Goal: Task Accomplishment & Management: Manage account settings

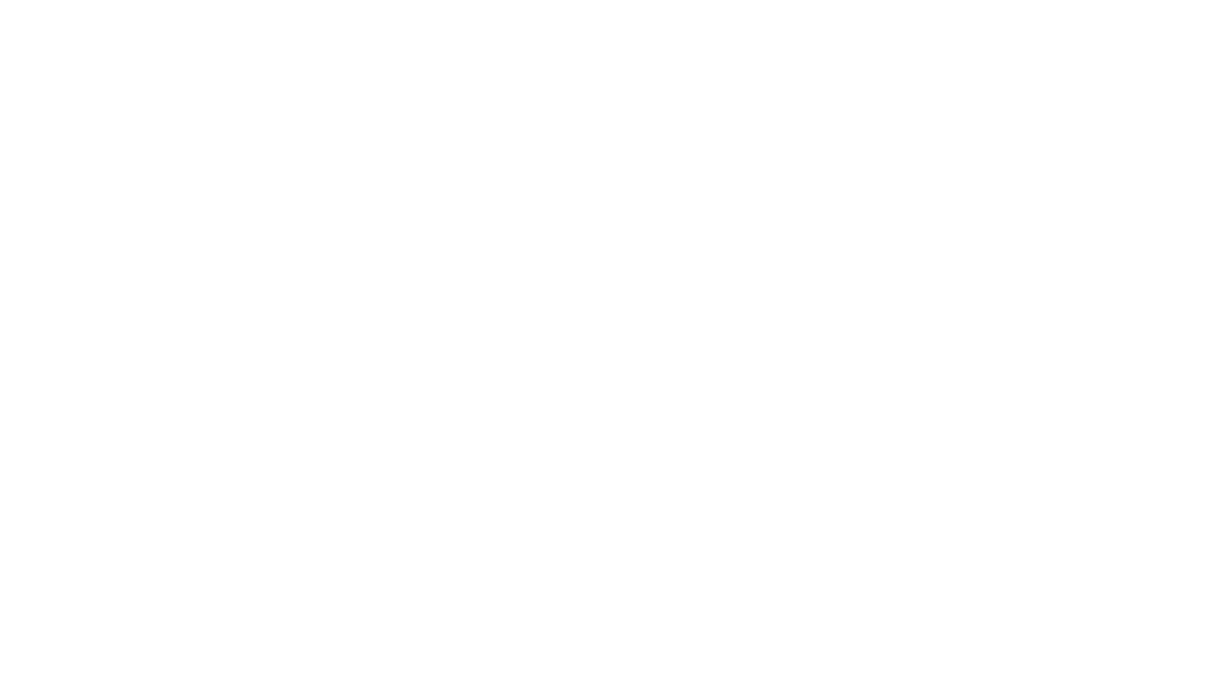
click at [515, 233] on div at bounding box center [608, 337] width 1217 height 674
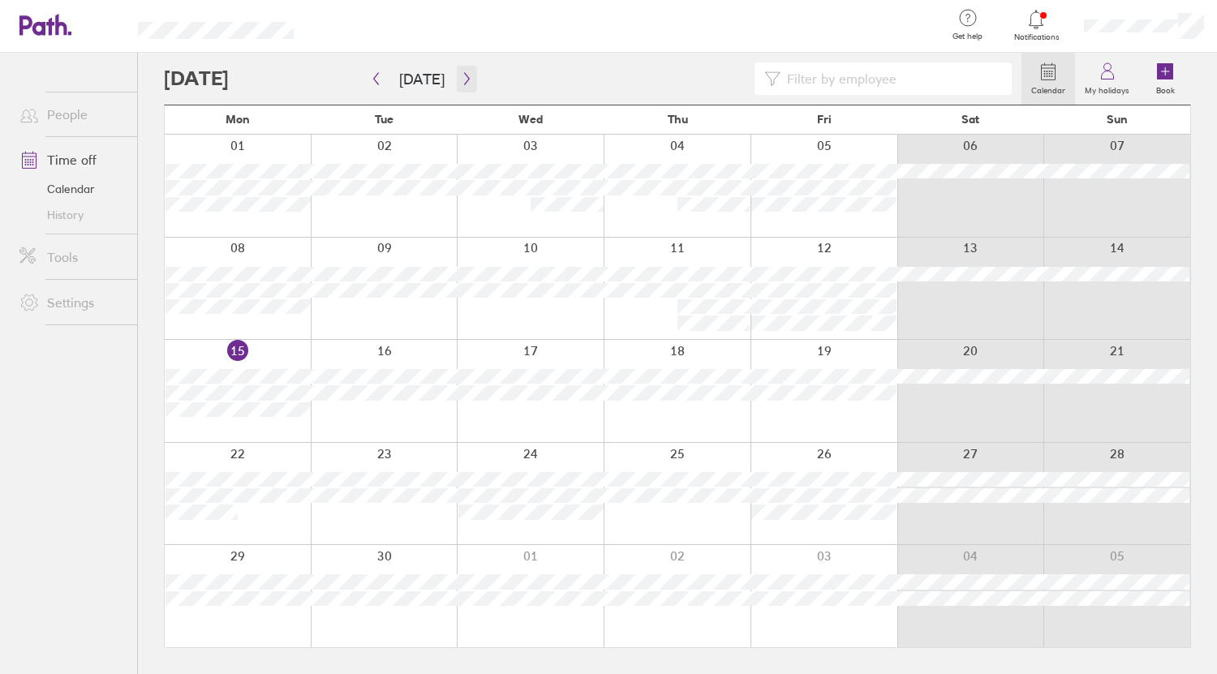
click at [461, 79] on icon "button" at bounding box center [467, 78] width 12 height 13
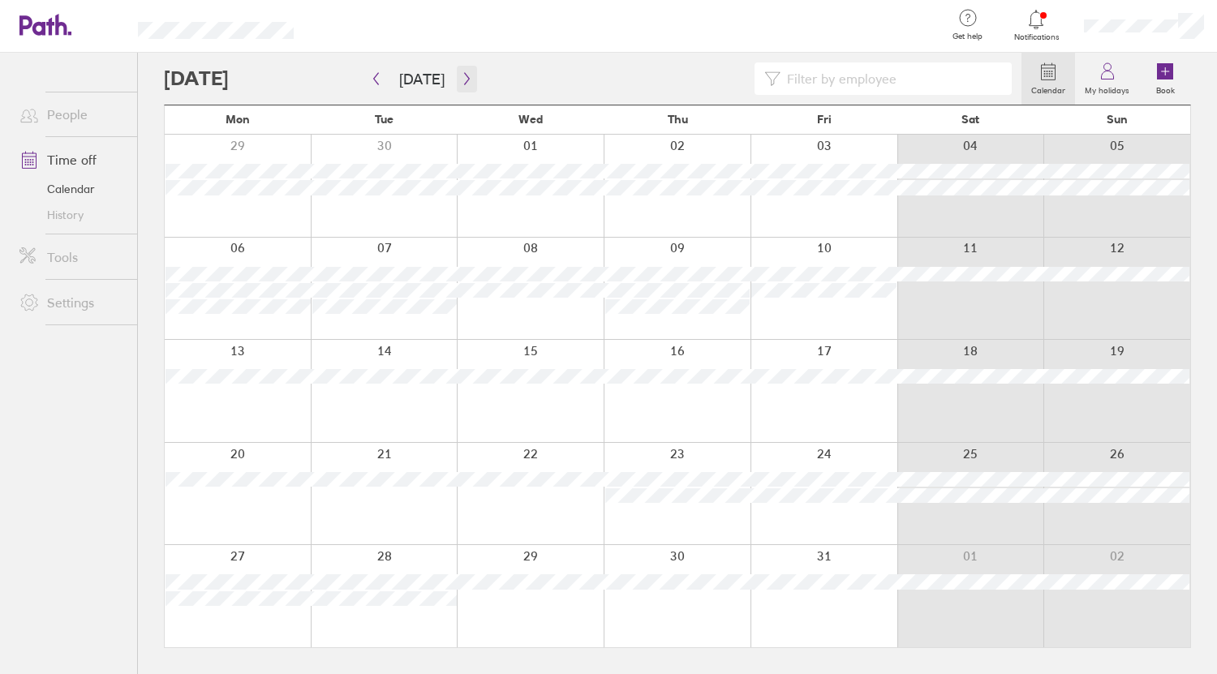
click at [461, 78] on icon "button" at bounding box center [467, 78] width 12 height 13
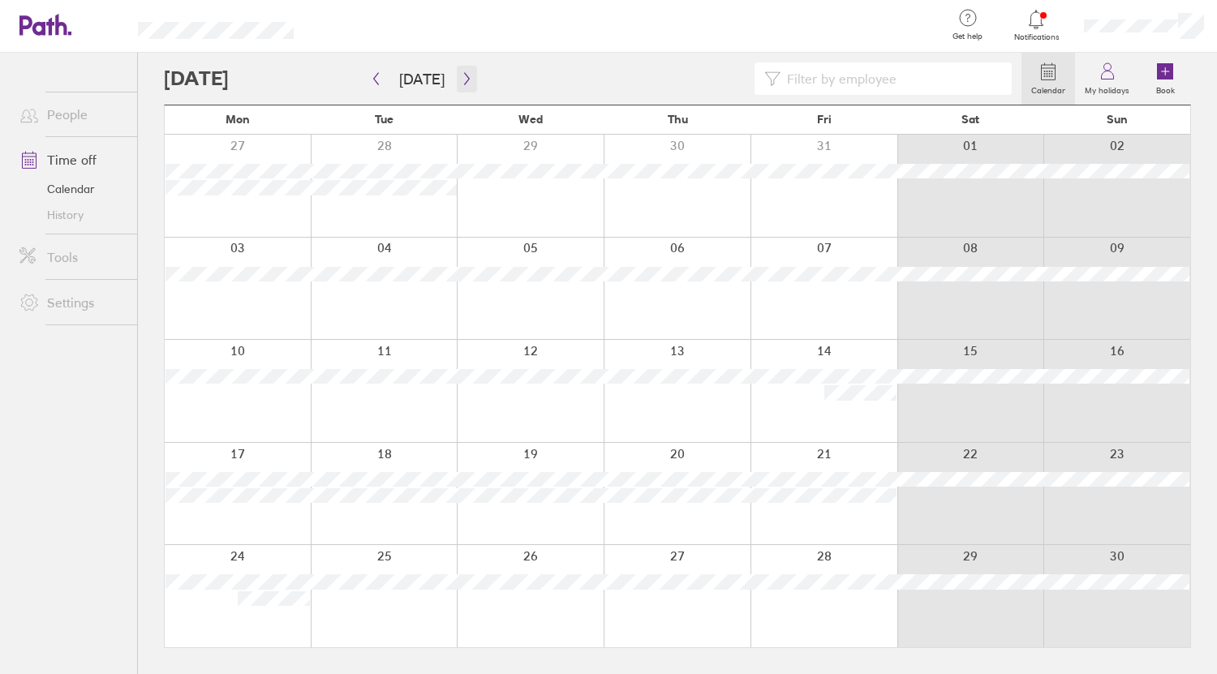
click at [461, 80] on icon "button" at bounding box center [467, 78] width 12 height 13
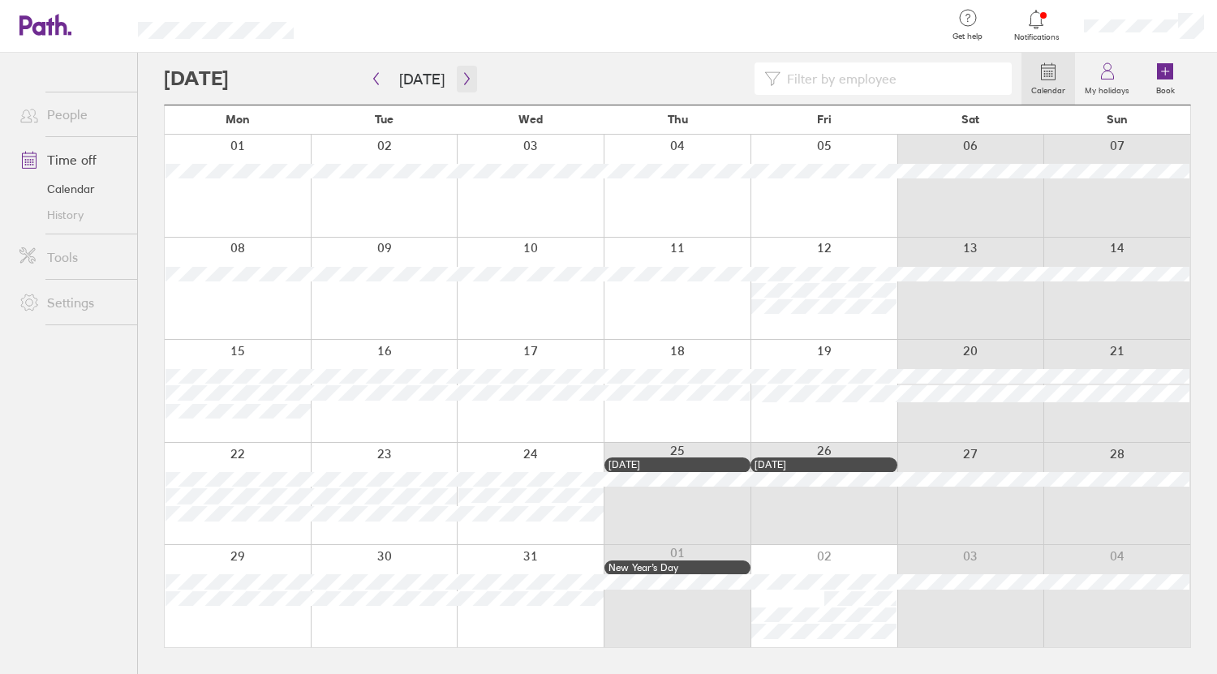
click at [461, 79] on icon "button" at bounding box center [467, 78] width 12 height 13
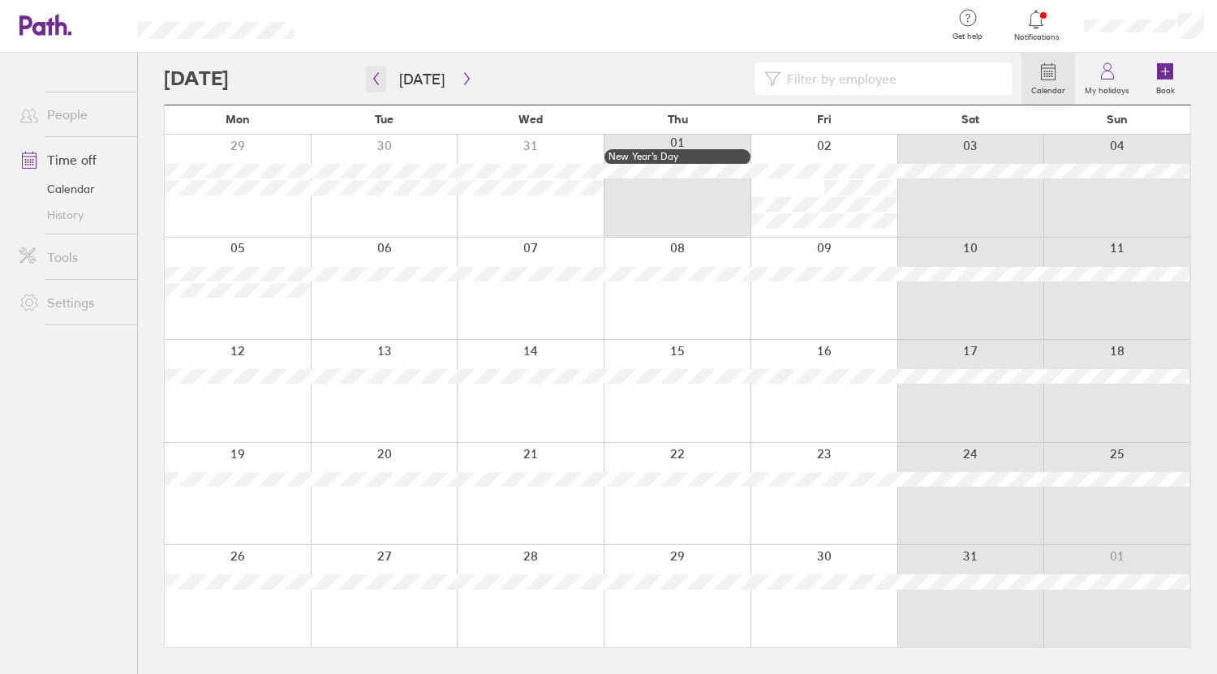
click at [371, 84] on icon "button" at bounding box center [376, 78] width 12 height 13
